Goal: Go to known website: Access a specific website the user already knows

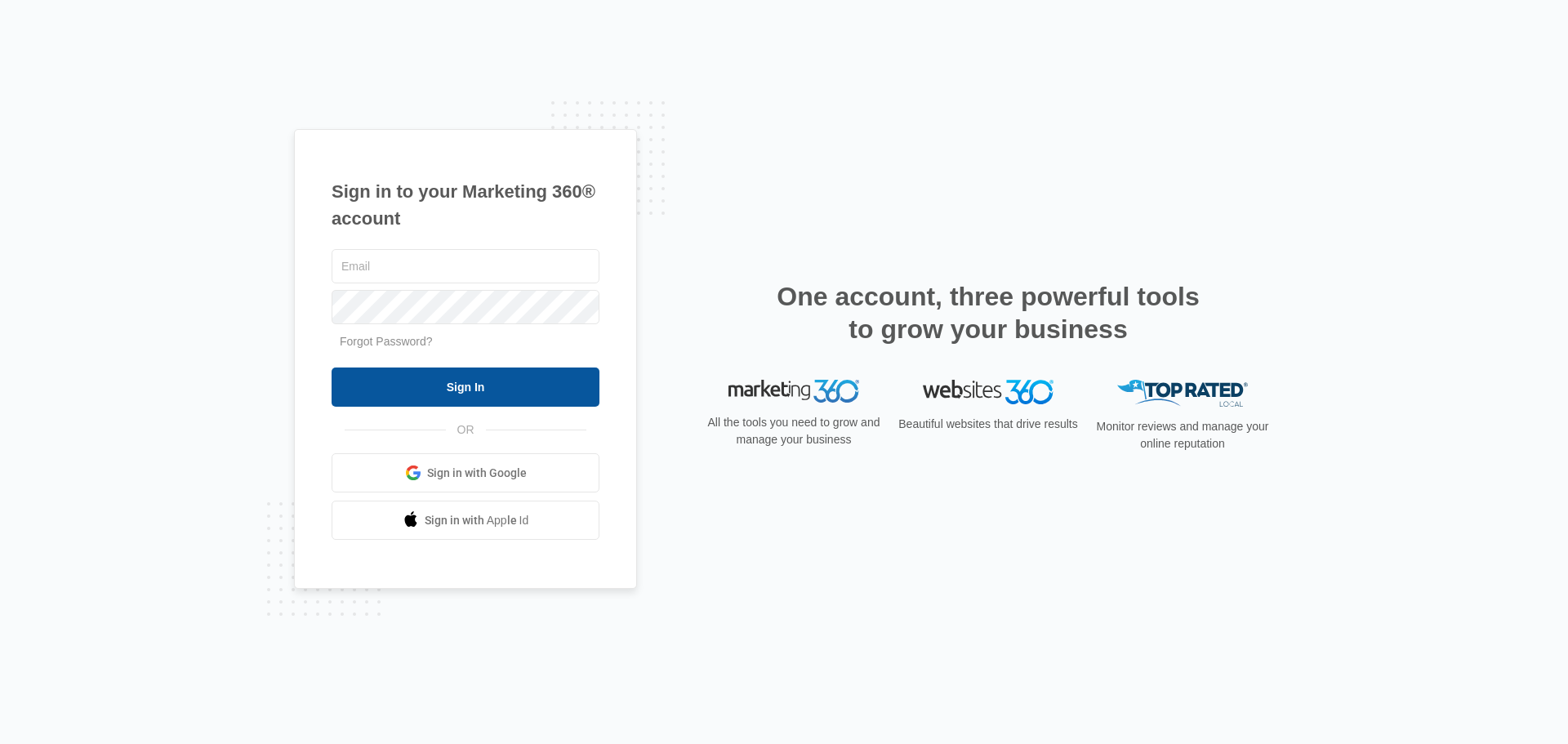
type input "[EMAIL_ADDRESS][DOMAIN_NAME]"
click at [463, 379] on input "Sign In" at bounding box center [465, 387] width 268 height 39
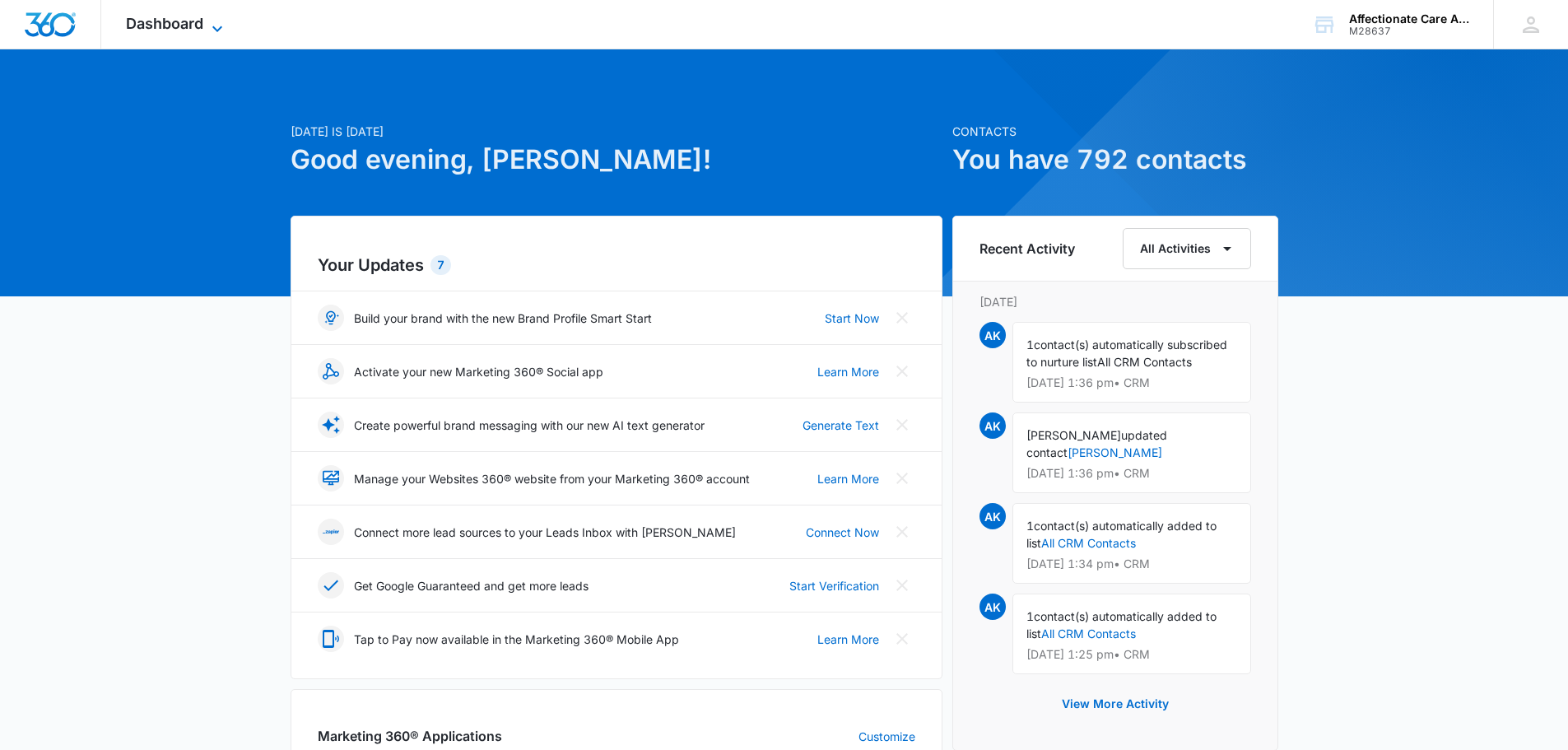
click at [225, 22] on icon at bounding box center [217, 28] width 20 height 20
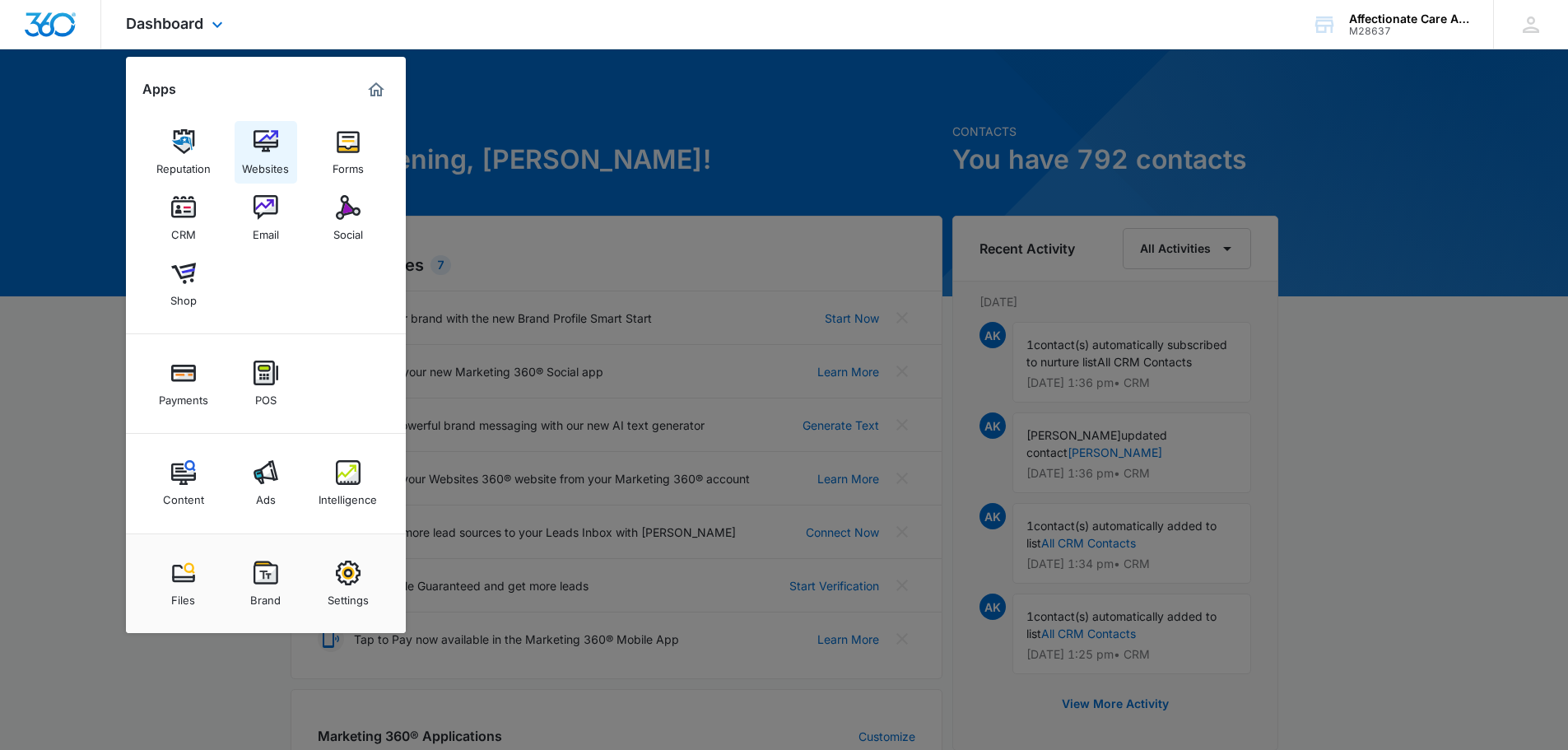
click at [267, 144] on img at bounding box center [266, 141] width 25 height 25
